Goal: Task Accomplishment & Management: Manage account settings

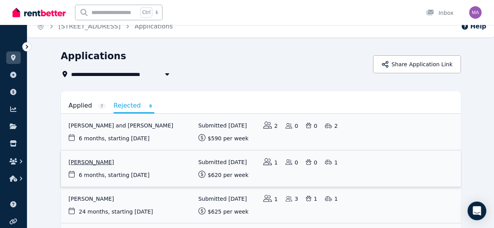
scroll to position [6, 0]
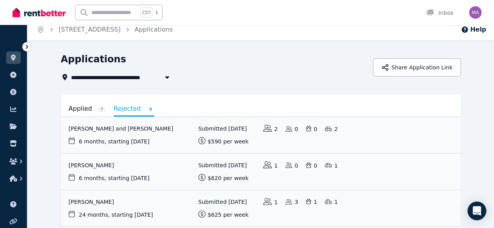
click at [69, 109] on link "Applied 7" at bounding box center [87, 108] width 37 height 13
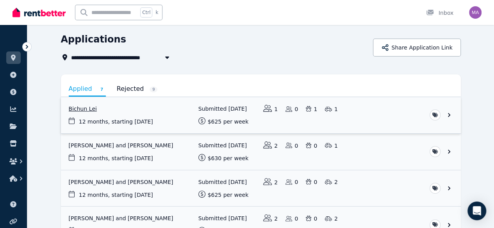
scroll to position [37, 0]
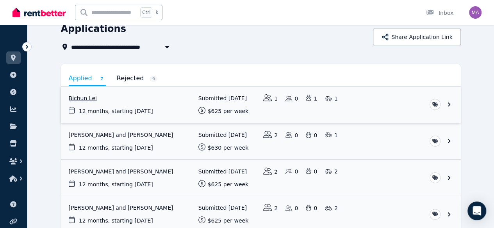
click at [461, 103] on link "View application: Bichun Lei" at bounding box center [261, 105] width 400 height 36
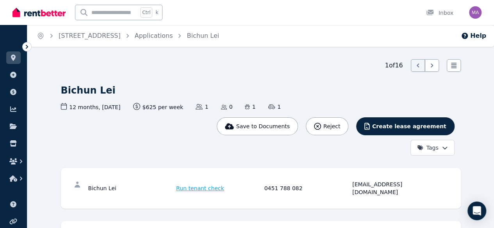
click at [459, 115] on html "Open main menu Ctrl k Inbox Open user menu ORGANISE Properties Add property Pay…" at bounding box center [247, 114] width 494 height 228
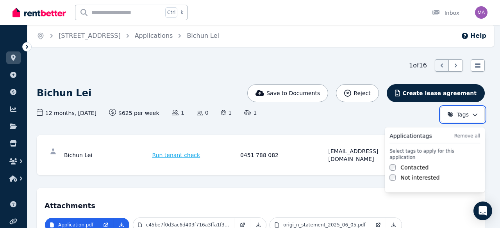
click at [370, 130] on html "Open main menu Ctrl k Inbox Open user menu ORGANISE Properties Add property Pay…" at bounding box center [250, 114] width 500 height 228
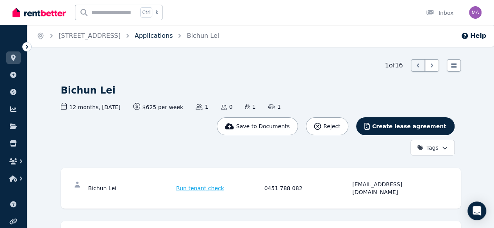
click at [173, 37] on link "Applications" at bounding box center [154, 35] width 38 height 7
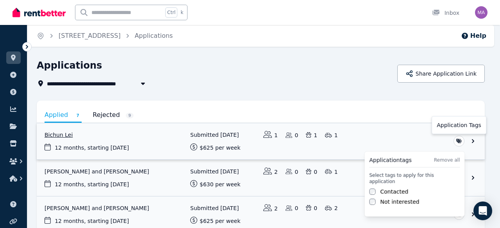
click at [456, 139] on html "**********" at bounding box center [250, 114] width 500 height 228
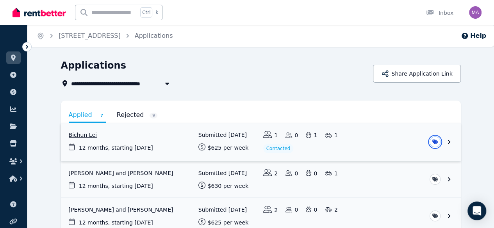
click at [372, 142] on html "**********" at bounding box center [247, 114] width 494 height 228
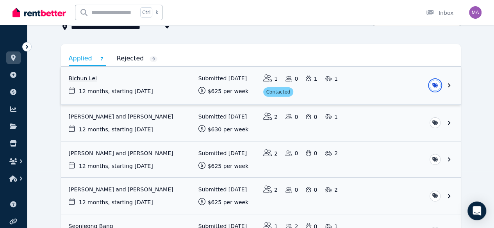
scroll to position [54, 0]
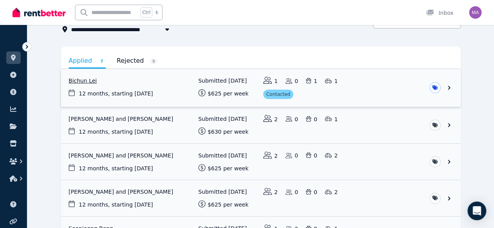
click at [461, 86] on link "View application: Bichun Lei" at bounding box center [261, 88] width 400 height 38
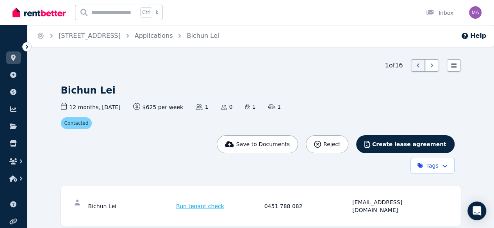
click at [335, 128] on div "Bichun Lei Save to Documents Reject Create lease agreement Tags 12 months , [DA…" at bounding box center [261, 128] width 400 height 89
click at [173, 35] on link "Applications" at bounding box center [154, 35] width 38 height 7
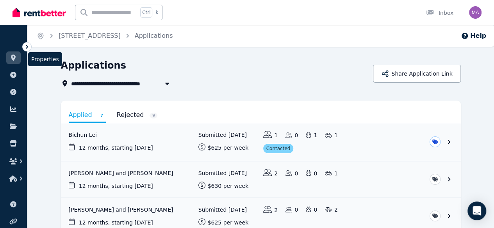
click at [18, 56] on link at bounding box center [13, 58] width 14 height 12
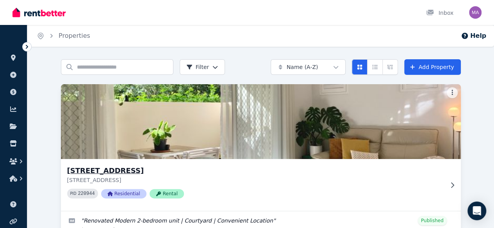
scroll to position [74, 0]
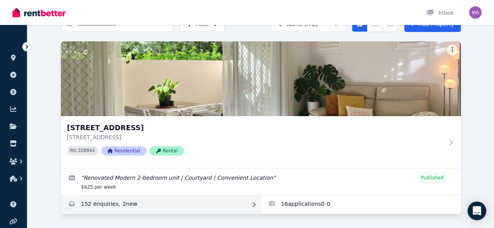
click at [81, 196] on link "Enquiries for Unit 1 11/13 Calder Road, Rydalmere" at bounding box center [161, 205] width 200 height 19
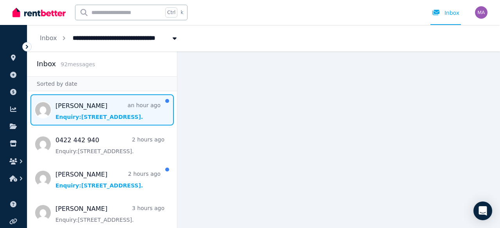
click at [99, 114] on span "Message list" at bounding box center [102, 109] width 150 height 31
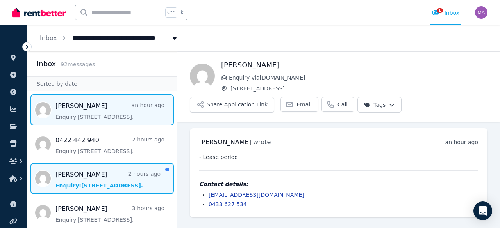
click at [98, 178] on span "Message list" at bounding box center [102, 178] width 150 height 31
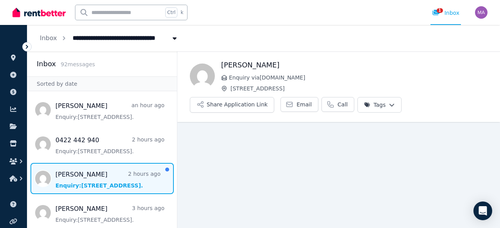
scroll to position [3, 0]
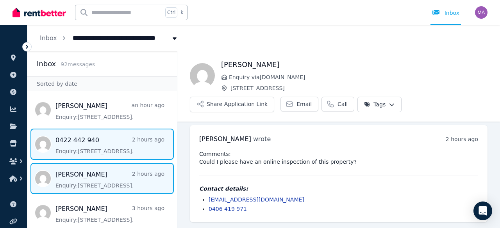
click at [112, 148] on span "Message list" at bounding box center [102, 144] width 150 height 31
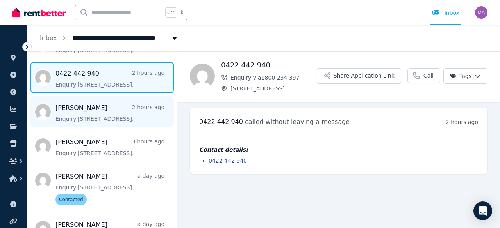
scroll to position [76, 0]
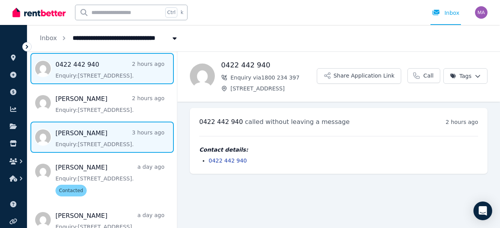
click at [99, 133] on span "Message list" at bounding box center [102, 137] width 150 height 31
